Goal: Navigation & Orientation: Go to known website

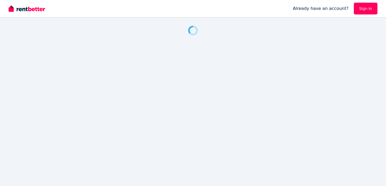
click at [367, 5] on link "Sign In" at bounding box center [366, 9] width 24 height 12
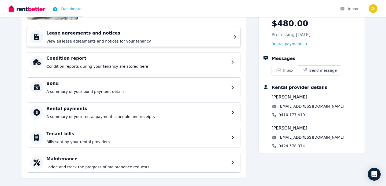
scroll to position [77, 0]
